Goal: Task Accomplishment & Management: Manage account settings

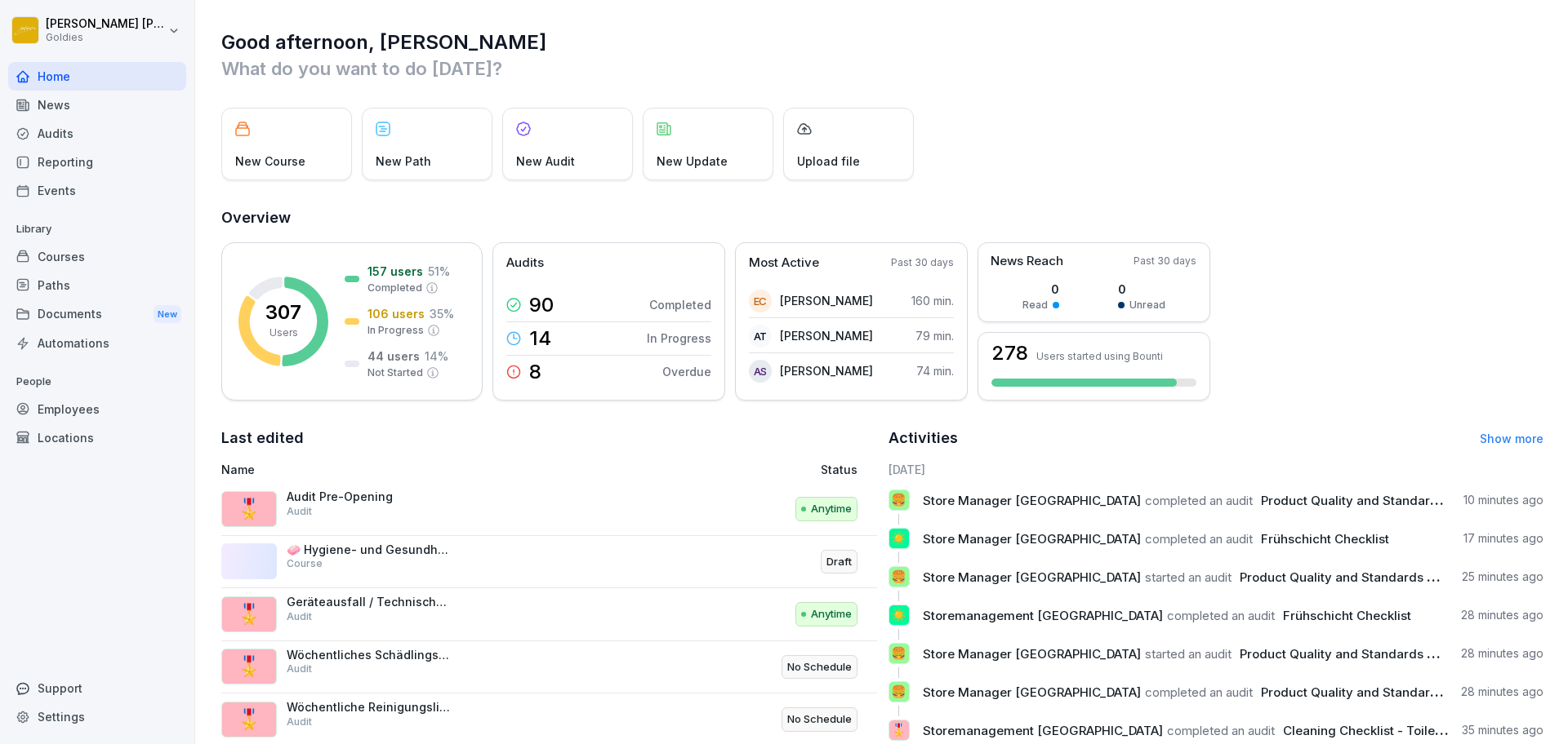
click at [1209, 154] on div "New Course New Path New Audit New Update Upload file" at bounding box center [881, 145] width 1322 height 73
click at [119, 135] on div "Audits" at bounding box center [97, 133] width 178 height 29
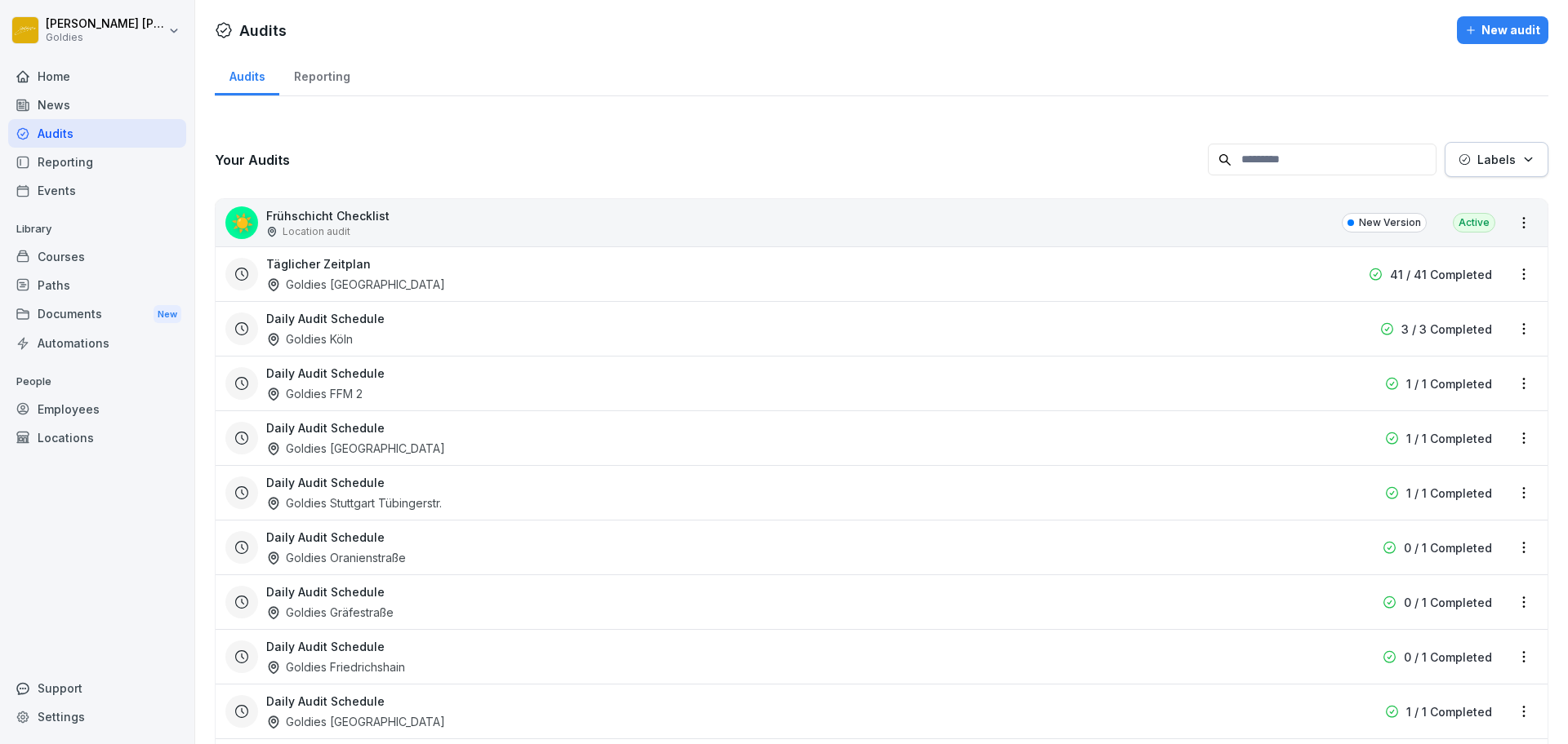
click at [72, 265] on div "Courses" at bounding box center [97, 256] width 178 height 29
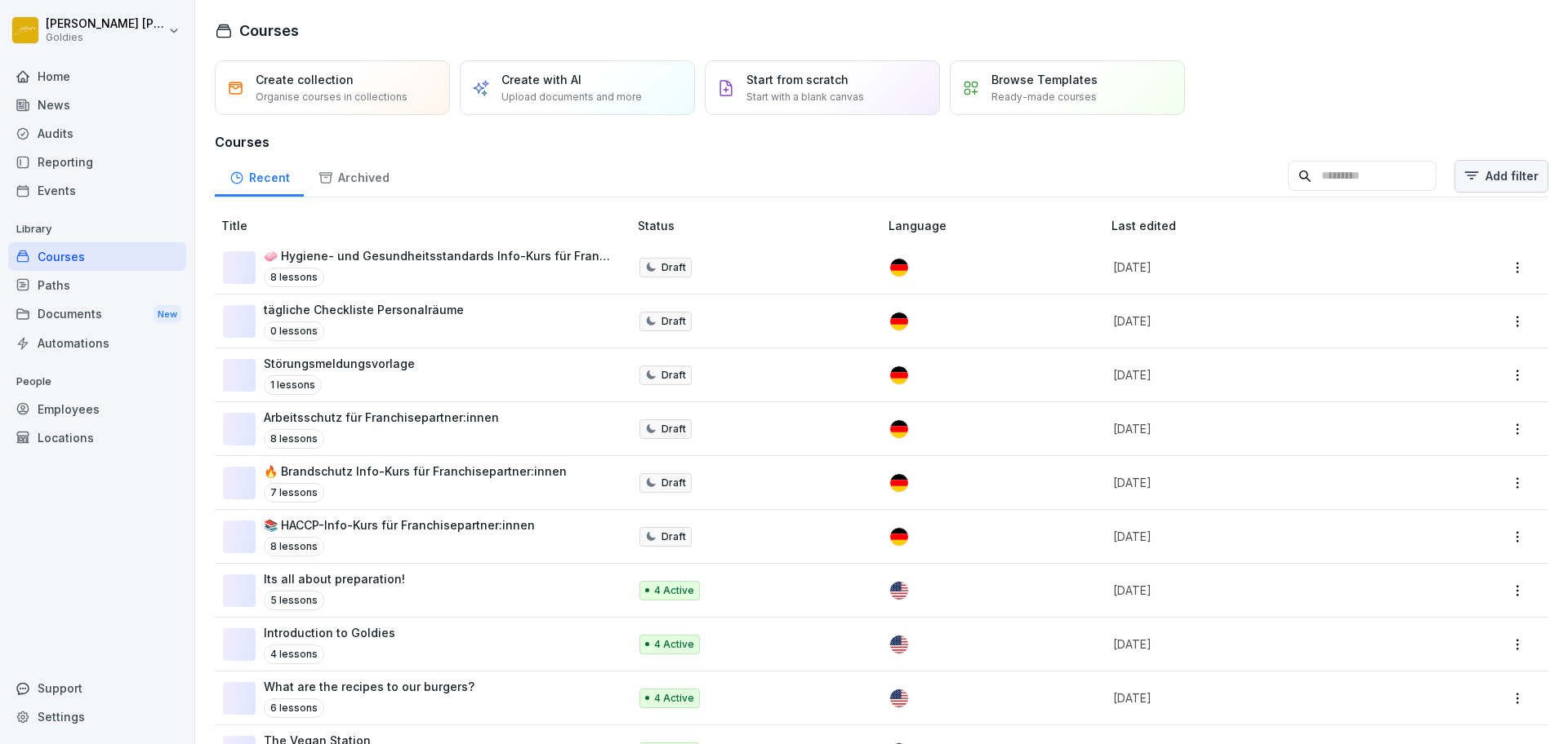
click at [1465, 170] on html "[PERSON_NAME] Goldies Home News Audits Reporting Events Library Courses Paths D…" at bounding box center [784, 372] width 1568 height 744
click at [1242, 232] on div "Bounti 2.0" at bounding box center [1235, 227] width 185 height 31
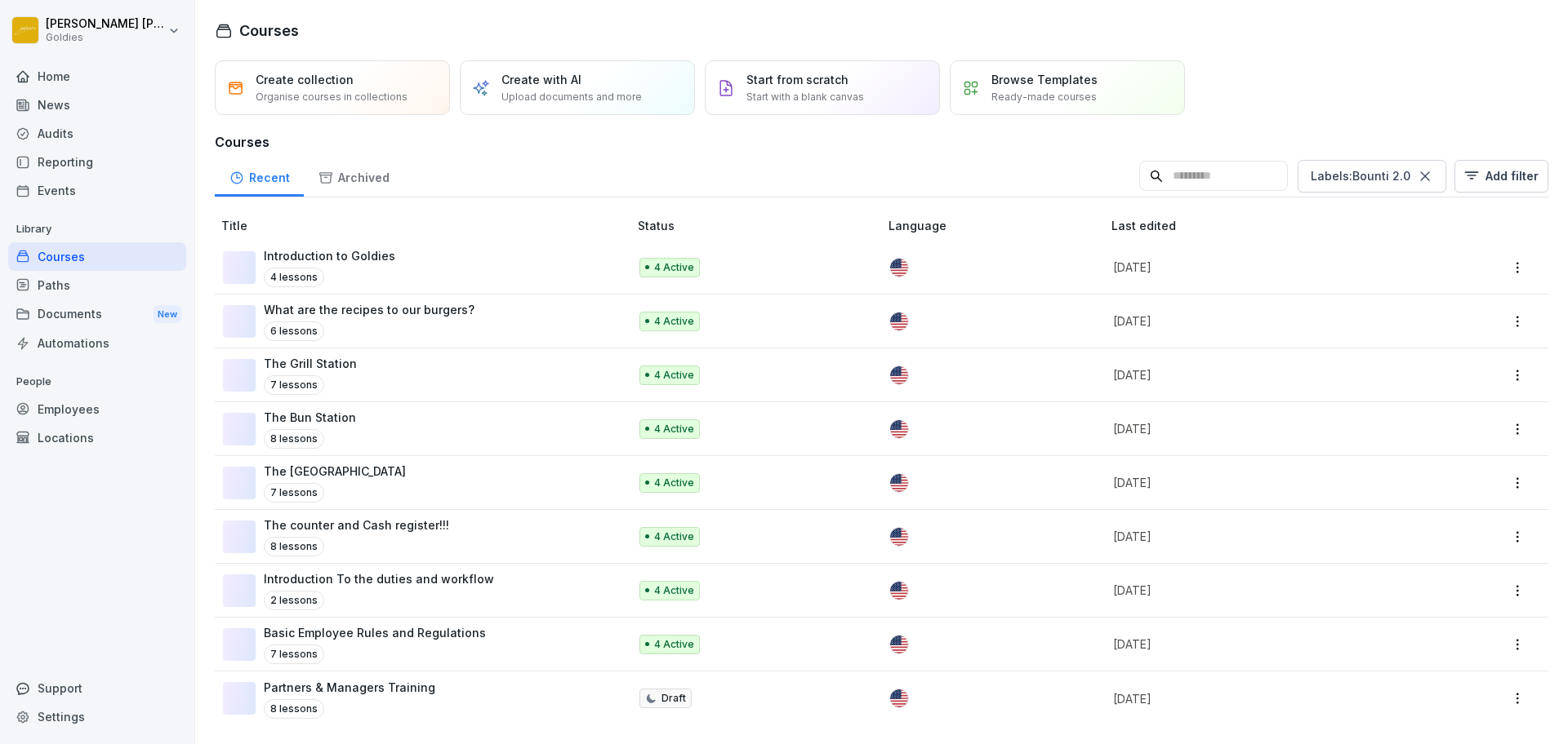
click at [946, 162] on html "[PERSON_NAME] Goldies Home News Audits Reporting Events Library Courses Paths D…" at bounding box center [784, 372] width 1568 height 744
click at [463, 247] on div "Introduction to Goldies 4 lessons" at bounding box center [417, 267] width 389 height 40
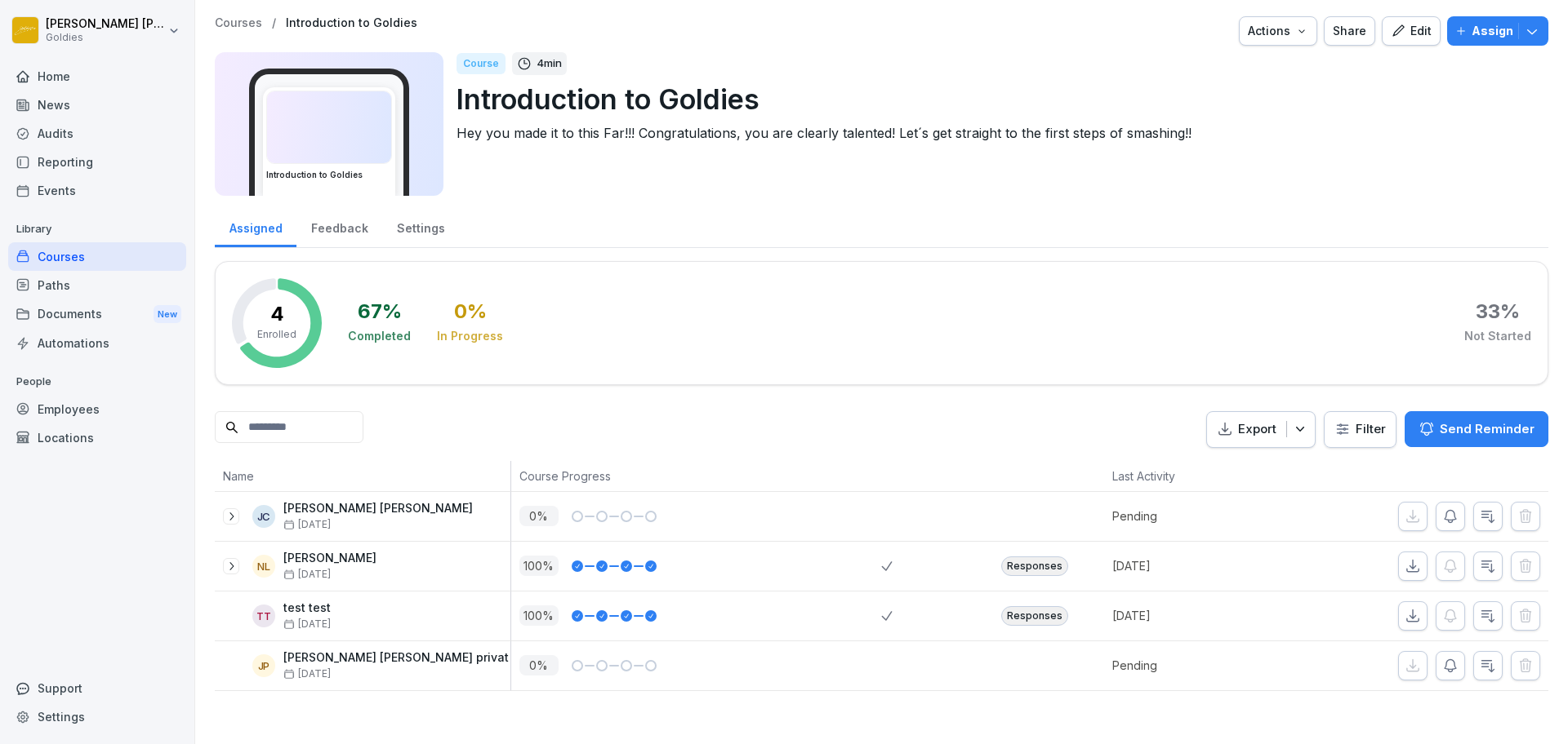
click at [1391, 36] on icon "button" at bounding box center [1398, 31] width 15 height 15
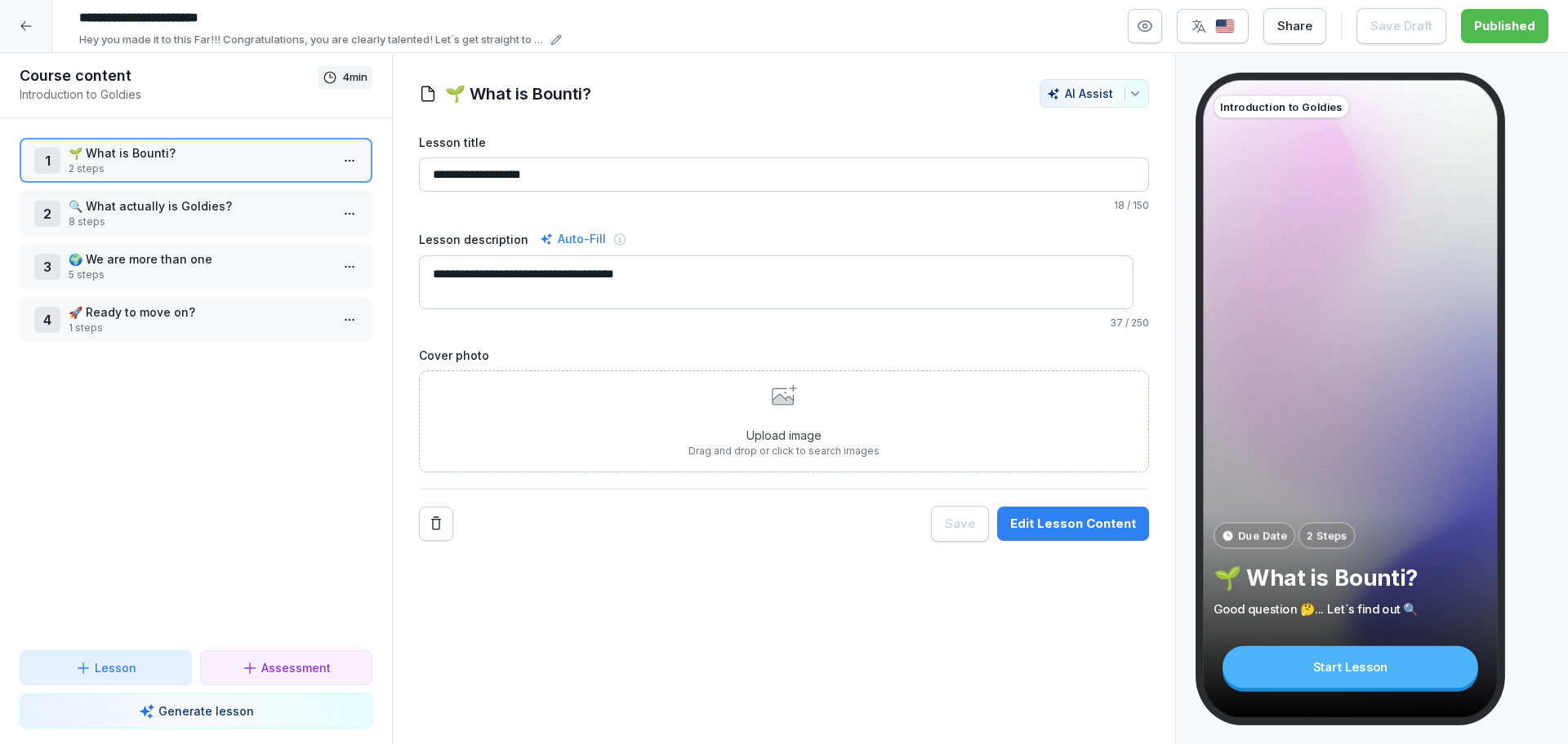
click at [1064, 538] on button "Edit Lesson Content" at bounding box center [1073, 524] width 152 height 34
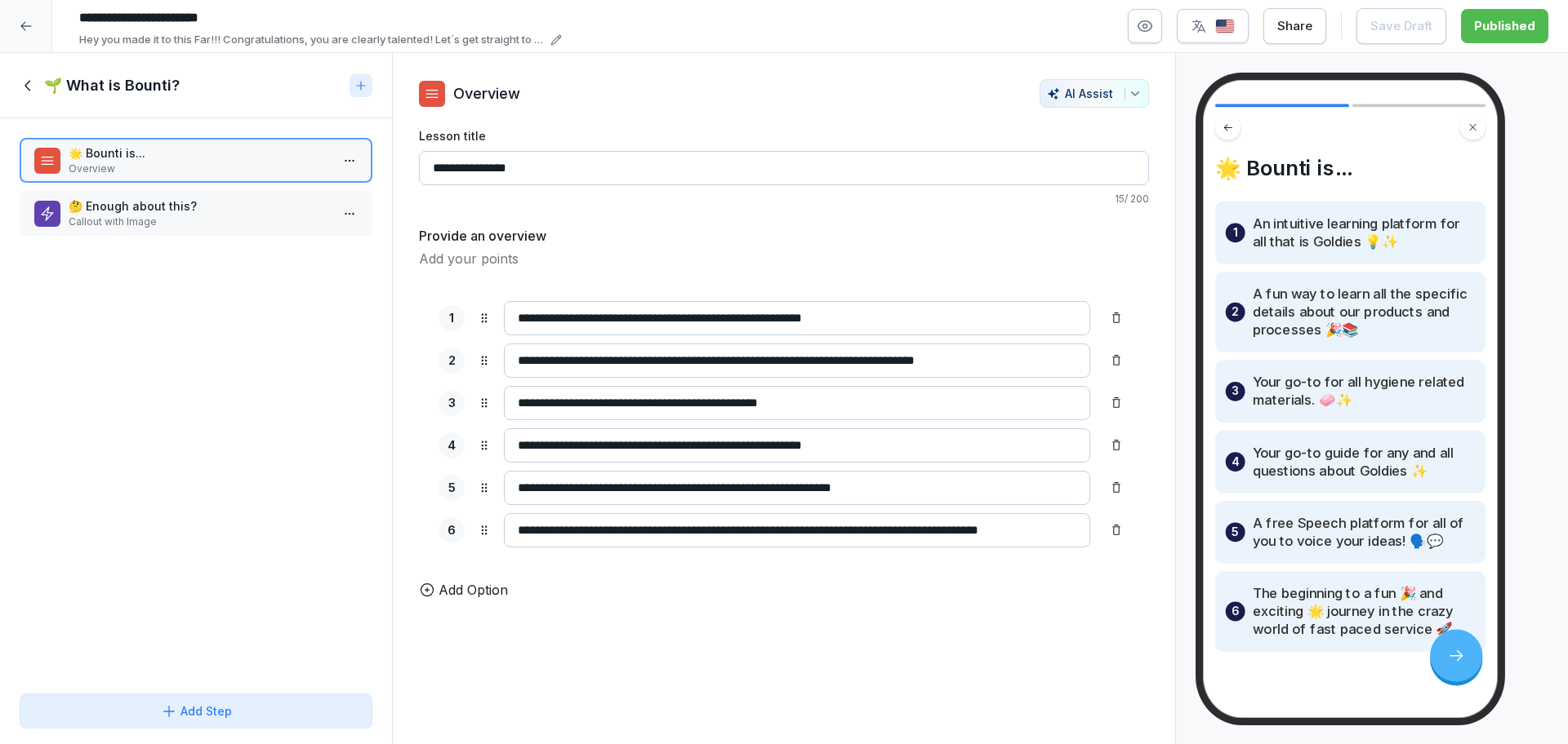
click at [36, 84] on icon at bounding box center [28, 85] width 18 height 18
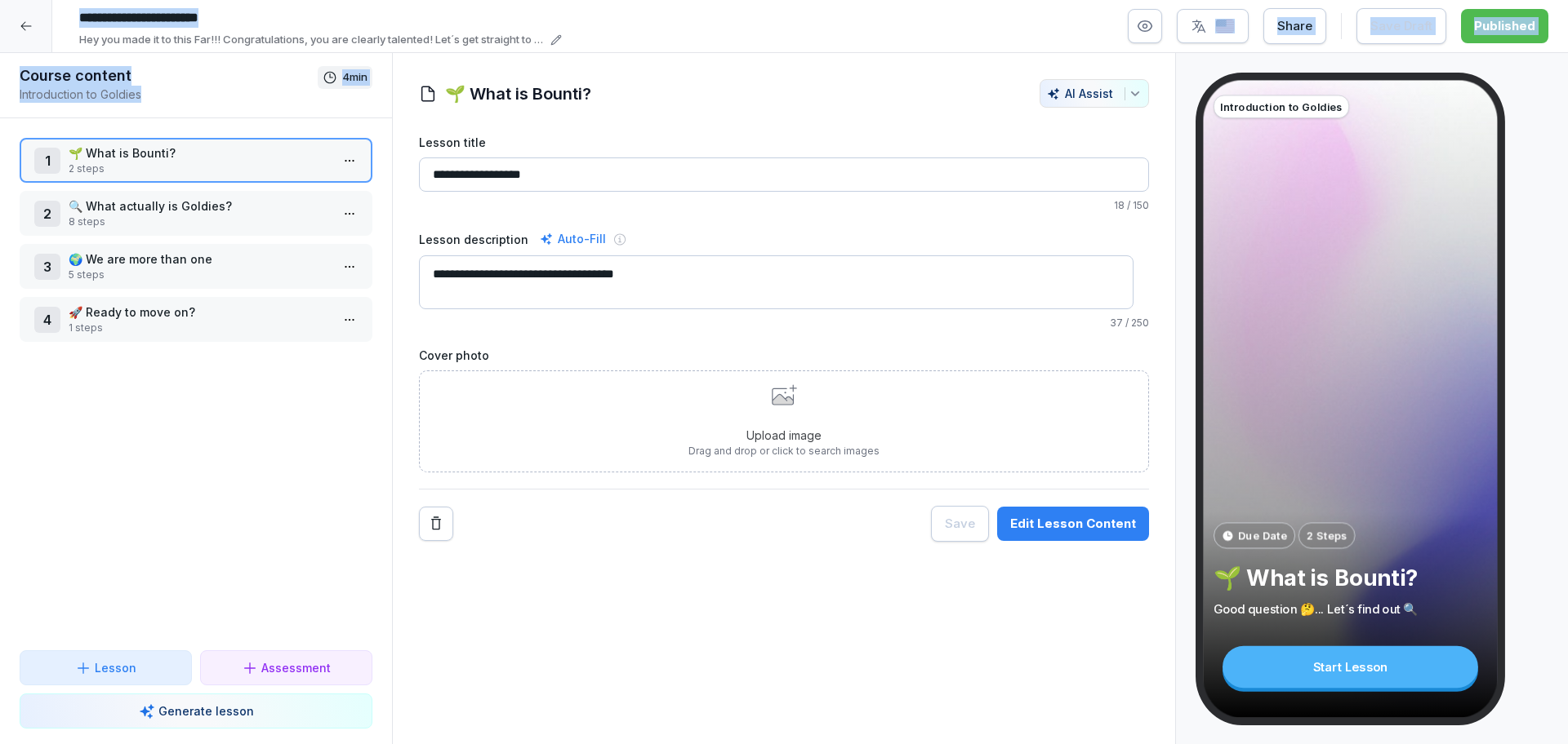
drag, startPoint x: 206, startPoint y: 291, endPoint x: 27, endPoint y: 25, distance: 320.6
click at [27, 25] on div "**********" at bounding box center [784, 372] width 1568 height 745
click at [212, 112] on div "Course content Introduction to Goldies 4 min" at bounding box center [196, 86] width 392 height 65
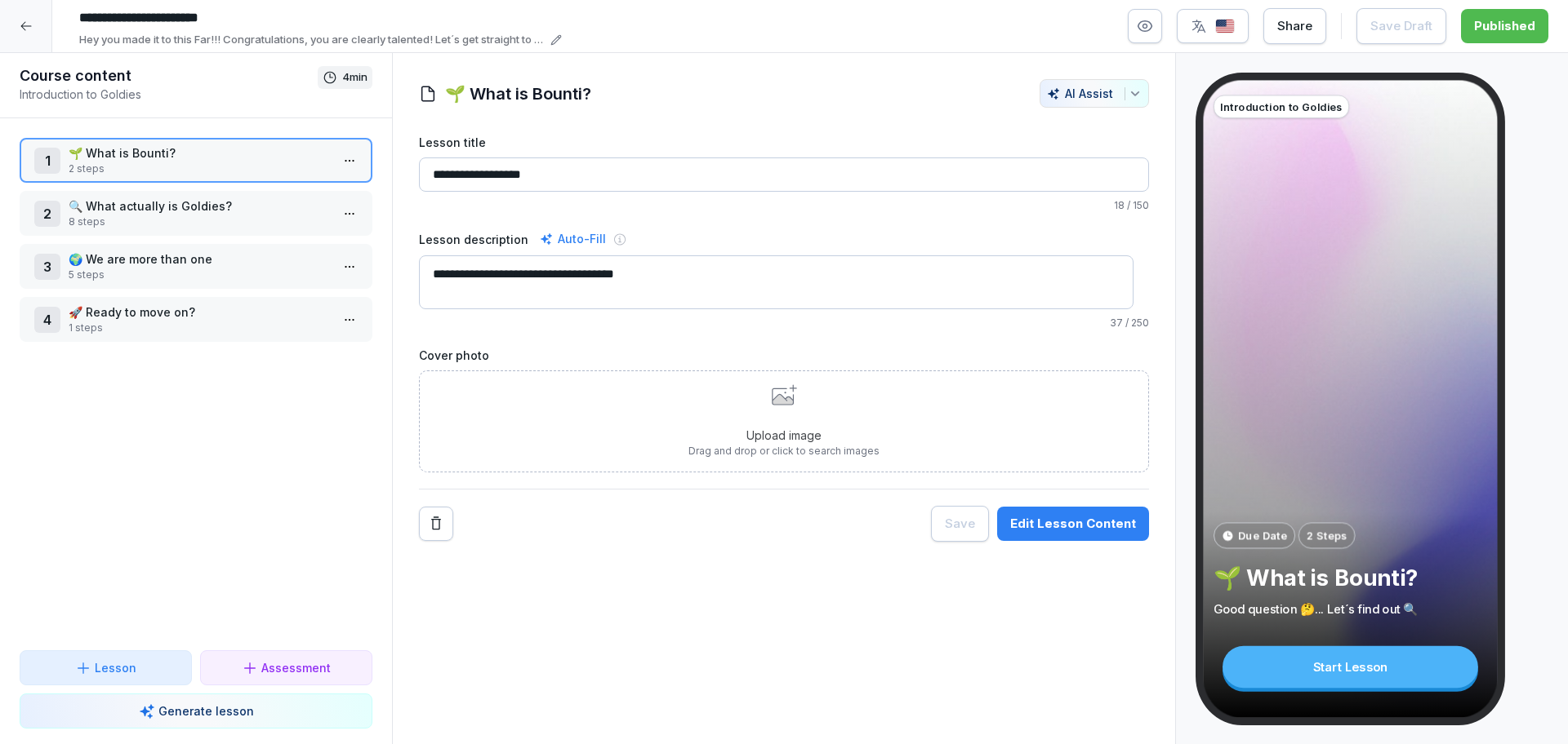
click at [681, 139] on label "Lesson title" at bounding box center [784, 143] width 729 height 17
click at [681, 158] on input "**********" at bounding box center [784, 174] width 729 height 34
click at [48, 30] on div at bounding box center [26, 26] width 52 height 52
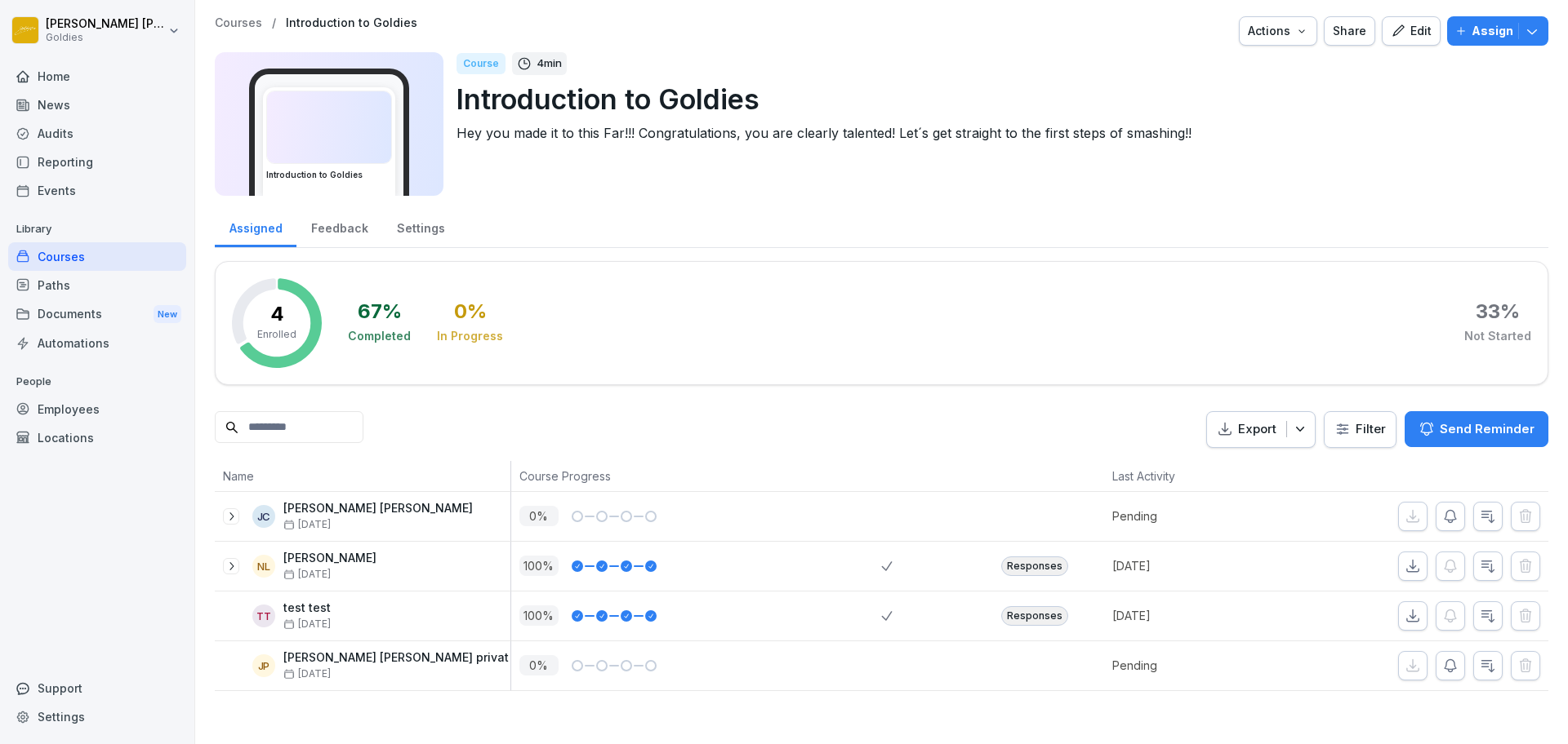
click at [255, 19] on p "Courses" at bounding box center [238, 23] width 48 height 14
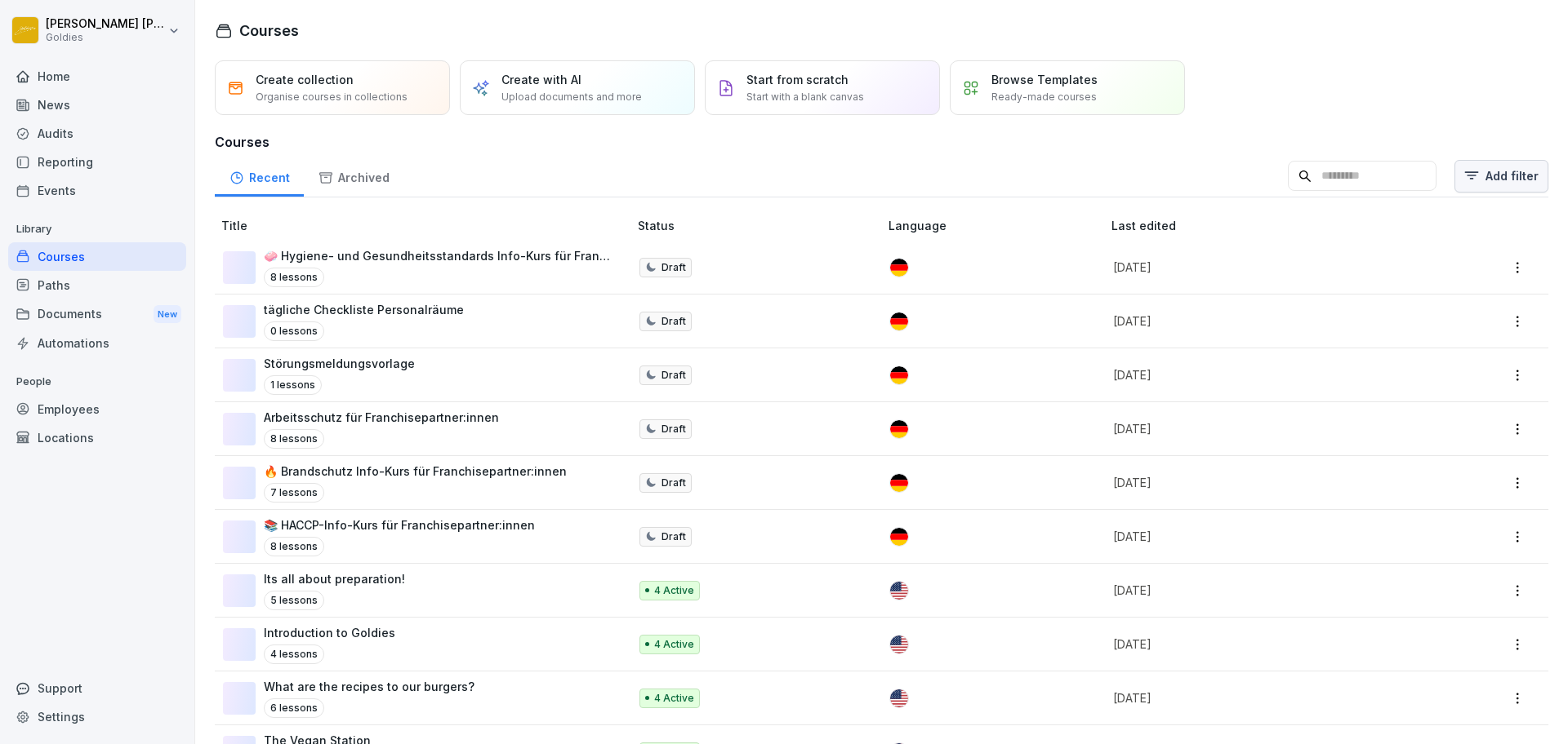
click at [1477, 173] on button "Add filter" at bounding box center [1501, 176] width 94 height 33
drag, startPoint x: 1477, startPoint y: 173, endPoint x: 1467, endPoint y: 138, distance: 36.4
click at [1467, 138] on h3 "Courses" at bounding box center [881, 142] width 1333 height 20
click at [1476, 176] on html "[PERSON_NAME] Goldies Home News Audits Reporting Events Library Courses Paths D…" at bounding box center [784, 372] width 1568 height 744
click at [1259, 233] on div "Bounti 2.0" at bounding box center [1235, 227] width 185 height 31
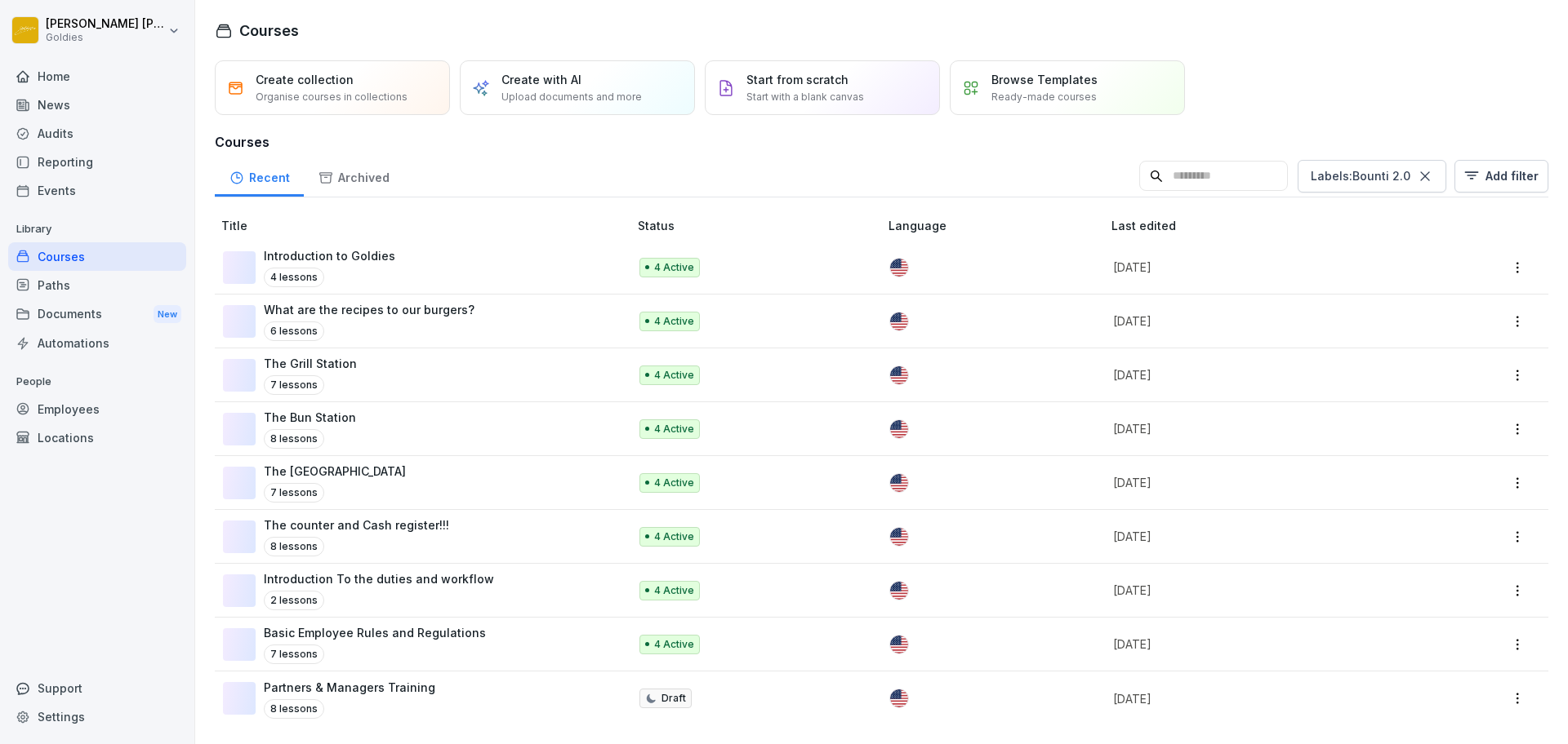
click at [466, 325] on html "[PERSON_NAME] Goldies Home News Audits Reporting Events Library Courses Paths D…" at bounding box center [784, 372] width 1568 height 744
click at [498, 335] on div "What are the recipes to our burgers? 6 lessons" at bounding box center [417, 321] width 389 height 40
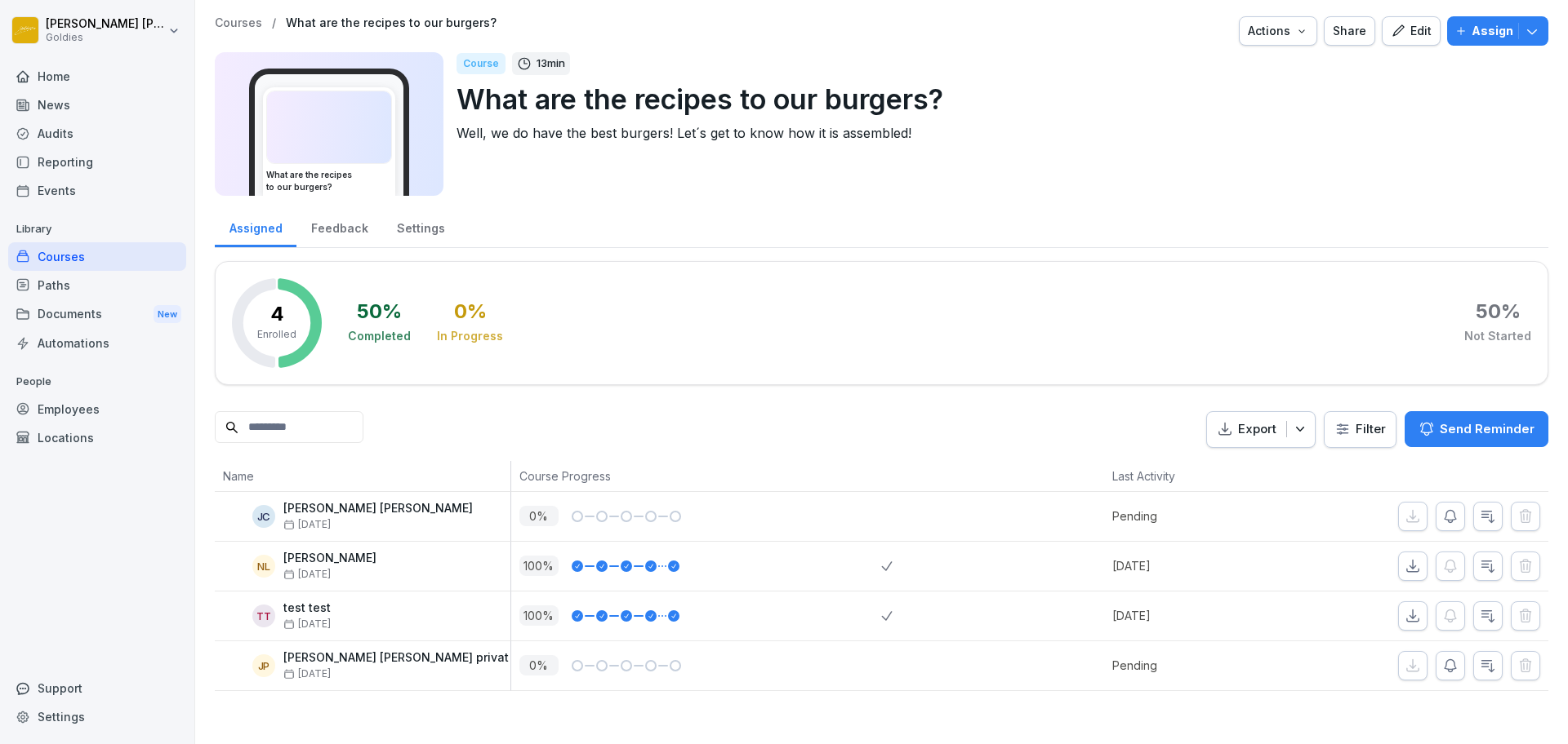
click at [1391, 27] on icon "button" at bounding box center [1398, 31] width 15 height 15
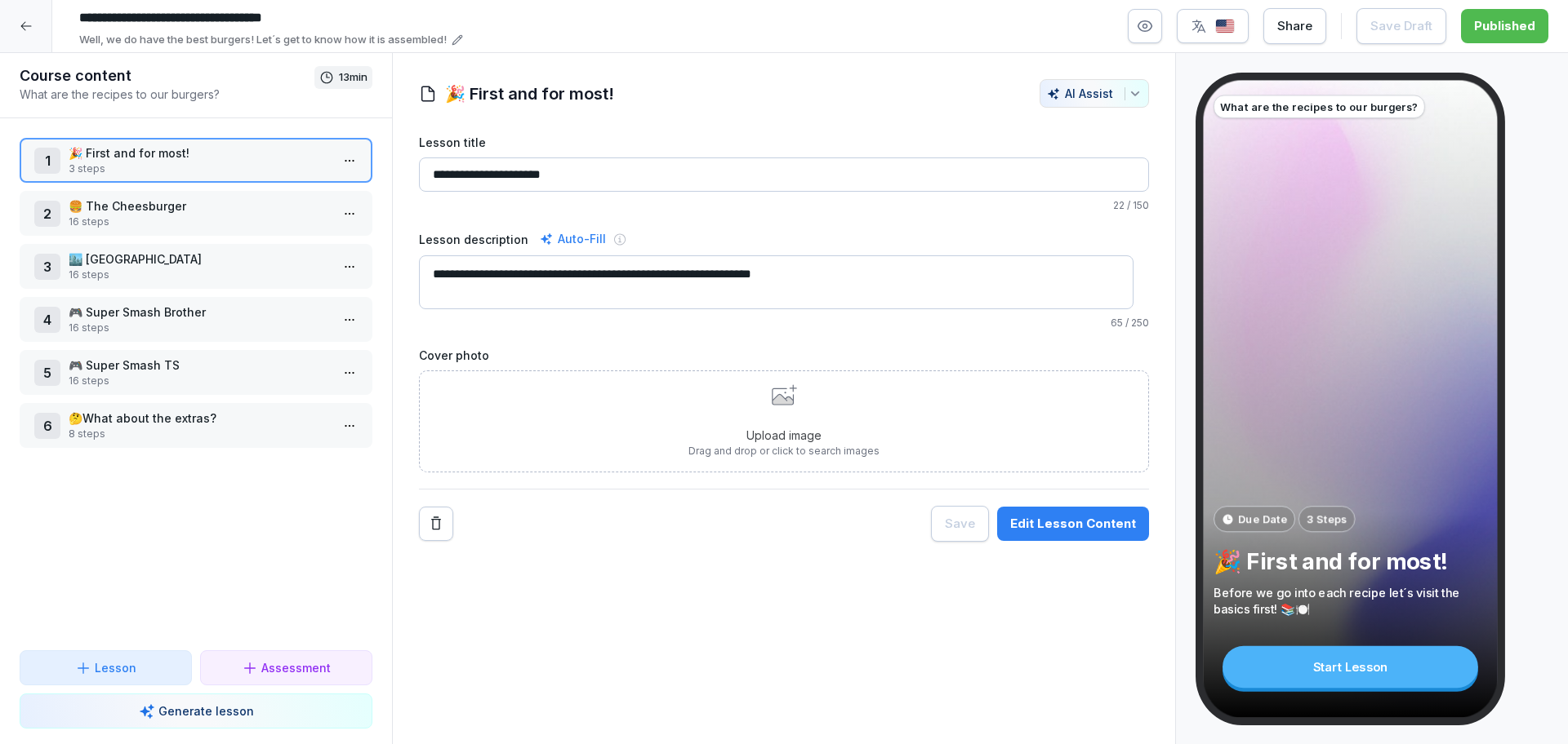
click at [161, 219] on p "16 steps" at bounding box center [200, 222] width 261 height 15
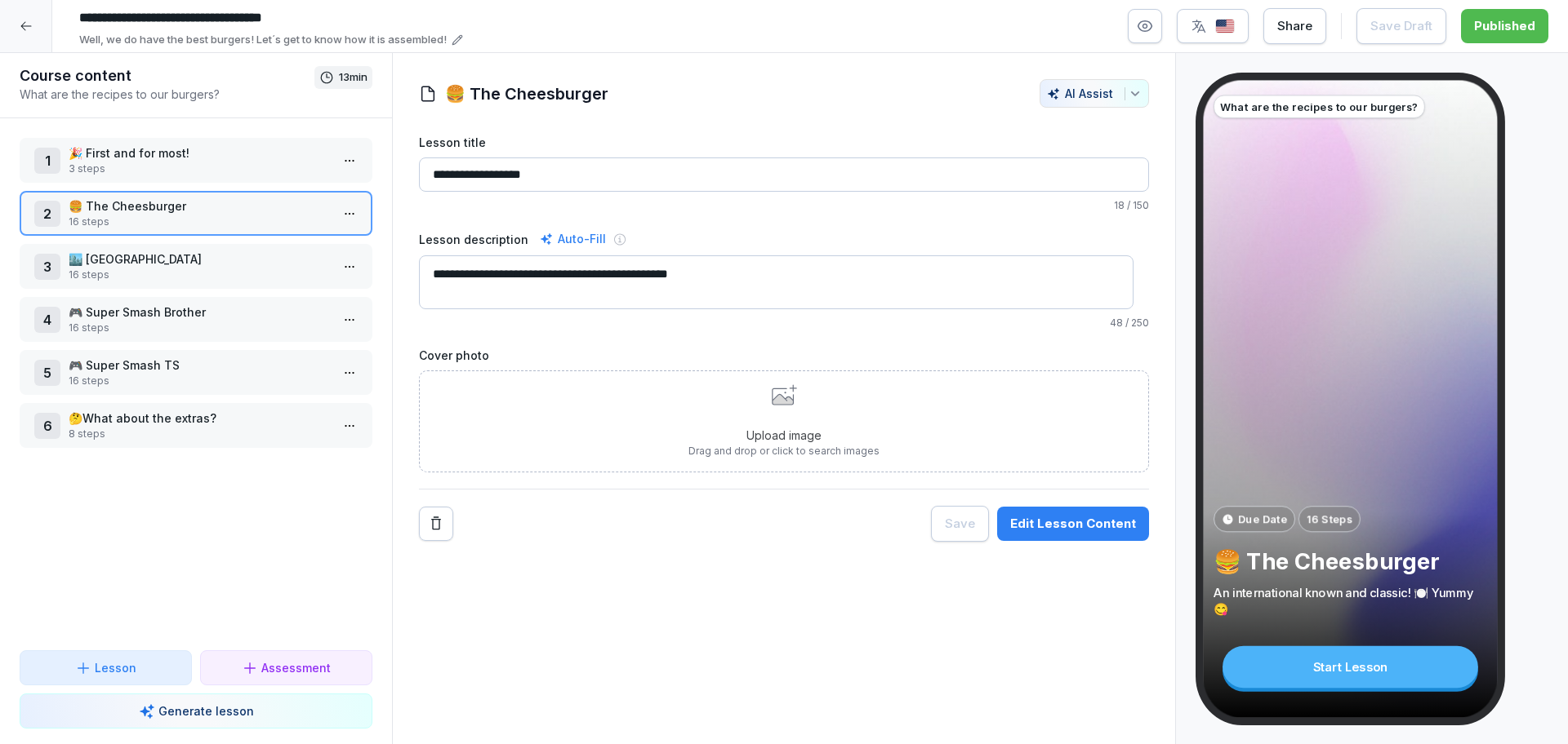
click at [1062, 526] on div "Edit Lesson Content" at bounding box center [1073, 523] width 126 height 18
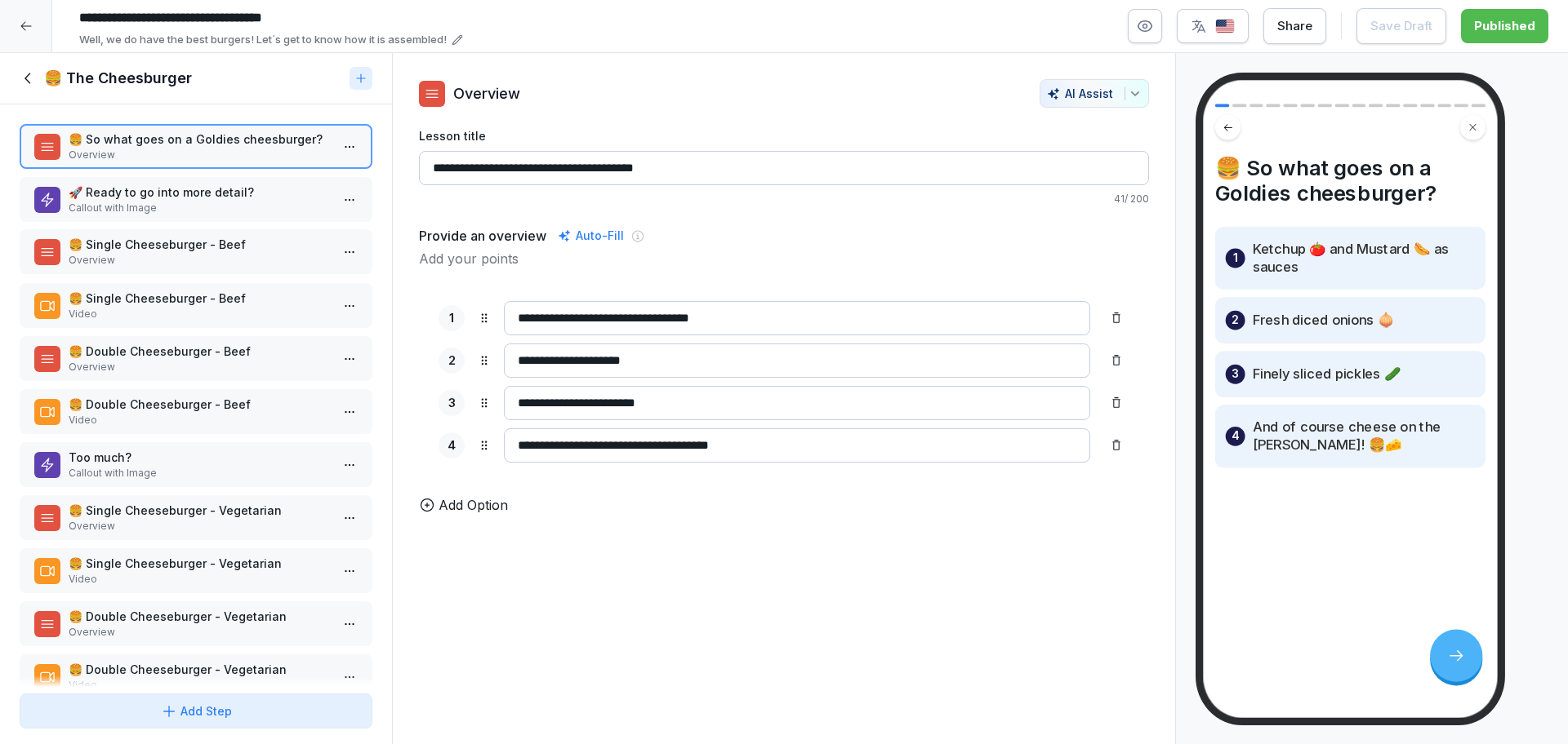
click at [138, 258] on p "Overview" at bounding box center [200, 260] width 261 height 15
